Goal: Information Seeking & Learning: Check status

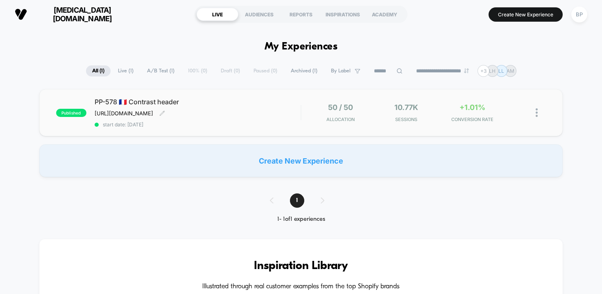
click at [194, 101] on span "PP-578 🇫🇷 Contrast header" at bounding box center [198, 102] width 206 height 8
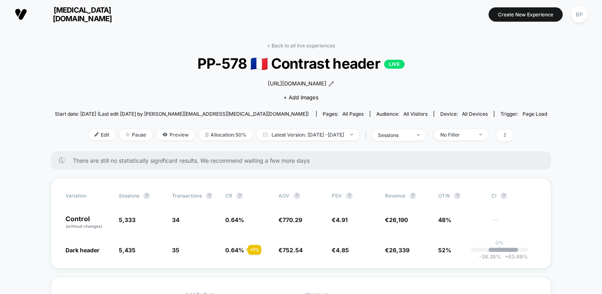
click at [83, 13] on span "[MEDICAL_DATA][DOMAIN_NAME]" at bounding box center [82, 14] width 98 height 17
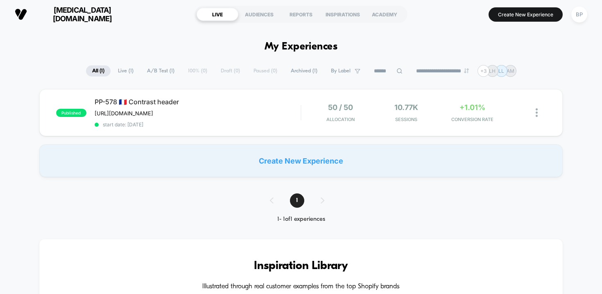
click at [83, 13] on span "[MEDICAL_DATA][DOMAIN_NAME]" at bounding box center [82, 14] width 98 height 17
click at [583, 14] on div "BP" at bounding box center [579, 15] width 16 height 16
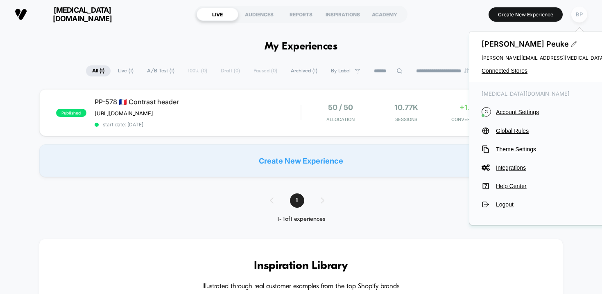
click at [583, 13] on div "BP" at bounding box center [579, 15] width 16 height 16
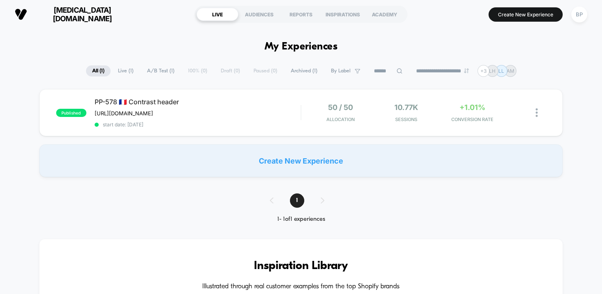
click at [70, 15] on span "[MEDICAL_DATA][DOMAIN_NAME]" at bounding box center [82, 14] width 98 height 17
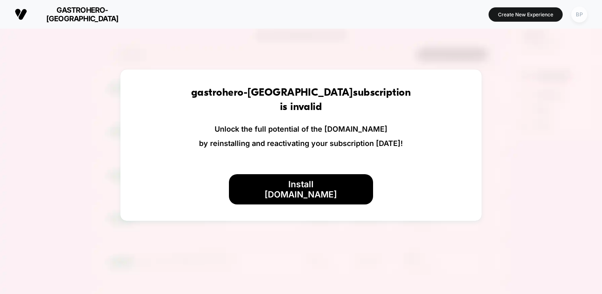
click at [579, 14] on div "BP" at bounding box center [579, 15] width 16 height 16
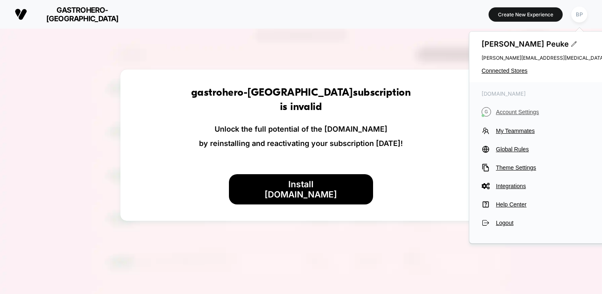
click at [522, 110] on span "Account Settings" at bounding box center [570, 112] width 149 height 7
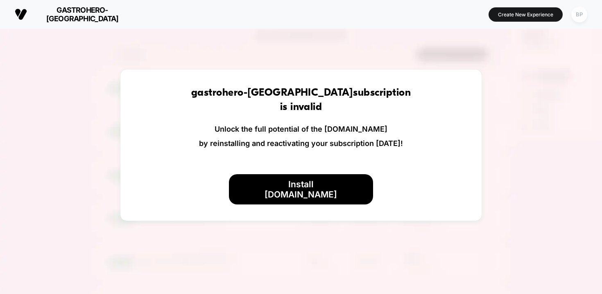
click at [581, 11] on div "BP" at bounding box center [579, 15] width 16 height 16
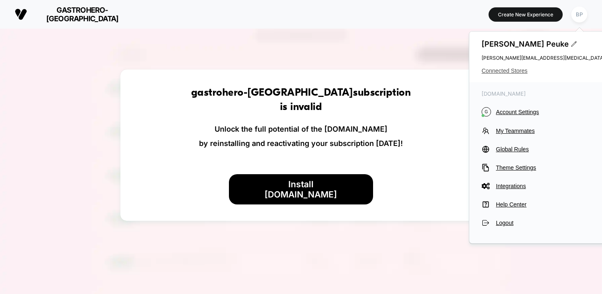
click at [516, 71] on span "Connected Stores" at bounding box center [562, 71] width 163 height 7
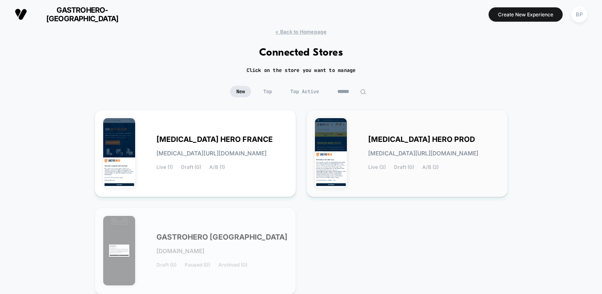
click at [374, 142] on span "GASTRO HERO PROD" at bounding box center [421, 140] width 107 height 6
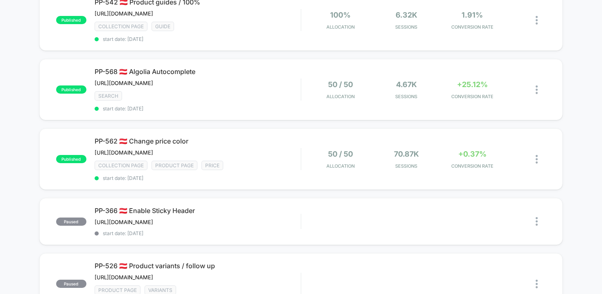
scroll to position [96, 0]
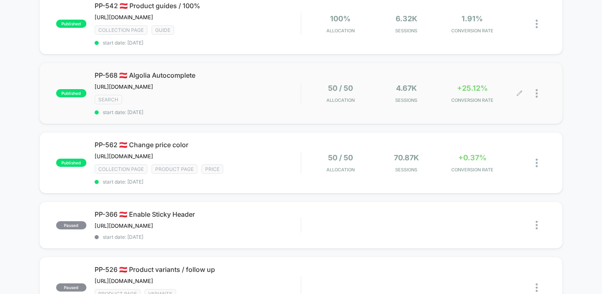
click at [307, 85] on div "50 / 50 Allocation 4.67k Sessions +25.12% CONVERSION RATE" at bounding box center [423, 93] width 245 height 19
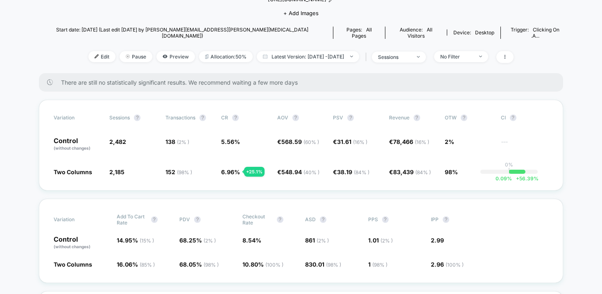
scroll to position [106, 0]
